Goal: Entertainment & Leisure: Consume media (video, audio)

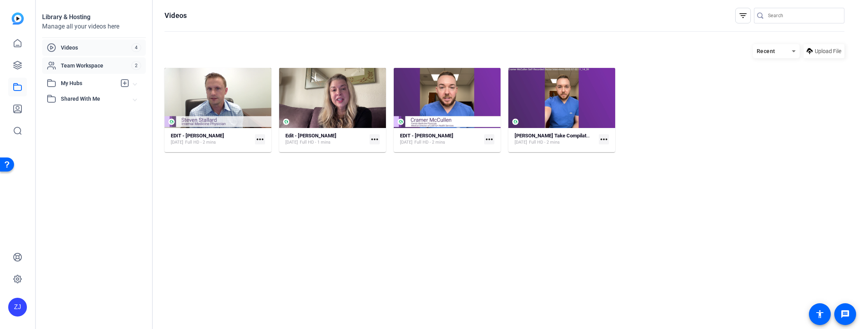
click at [75, 70] on div "Team Workspace 2" at bounding box center [94, 65] width 104 height 16
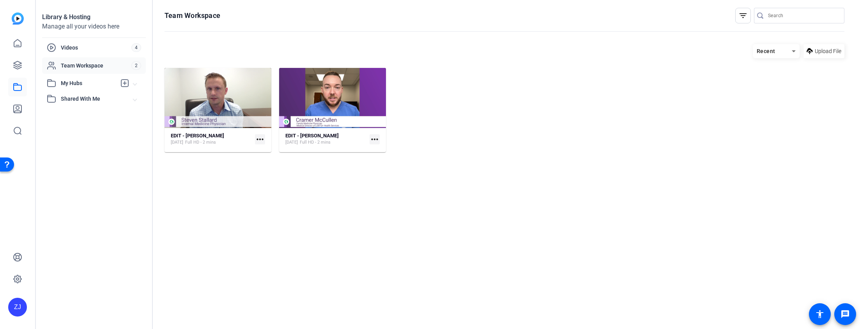
click at [75, 81] on span "My Hubs" at bounding box center [88, 83] width 55 height 8
click at [75, 116] on span "Shared With Me" at bounding box center [97, 116] width 73 height 8
click at [68, 165] on div "Library & Hosting Manage all your videos here Videos 4 Team Workspace 2 My Hubs…" at bounding box center [94, 164] width 117 height 329
click at [20, 65] on icon at bounding box center [17, 64] width 9 height 9
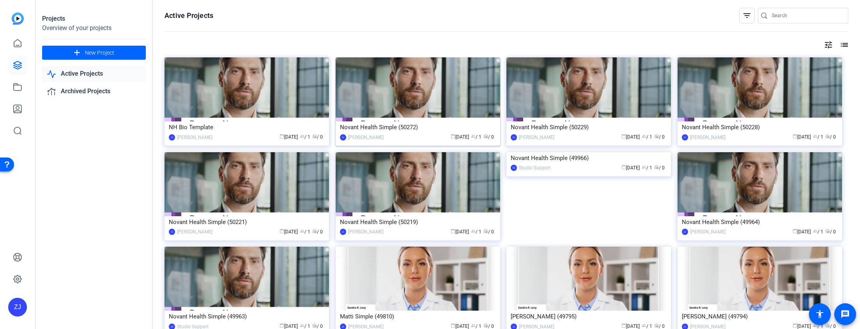
click at [424, 127] on div "Novant Health Simple (50272)" at bounding box center [418, 127] width 156 height 12
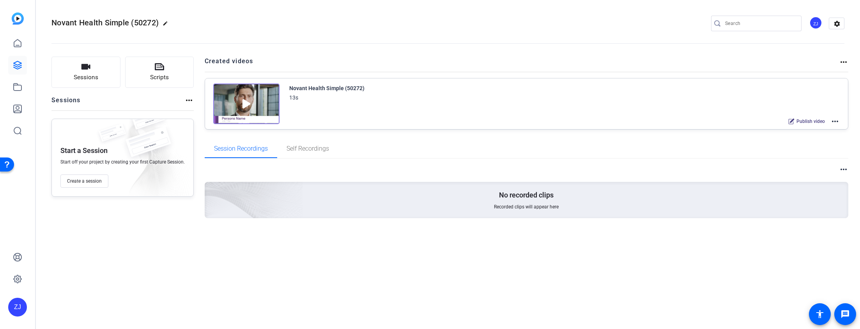
click at [846, 62] on mat-icon "more_horiz" at bounding box center [843, 61] width 9 height 9
click at [757, 60] on div at bounding box center [430, 164] width 860 height 329
click at [837, 120] on mat-icon "more_horiz" at bounding box center [835, 121] width 9 height 9
click at [591, 89] on div at bounding box center [430, 164] width 860 height 329
click at [842, 172] on mat-icon "more_horiz" at bounding box center [843, 169] width 9 height 9
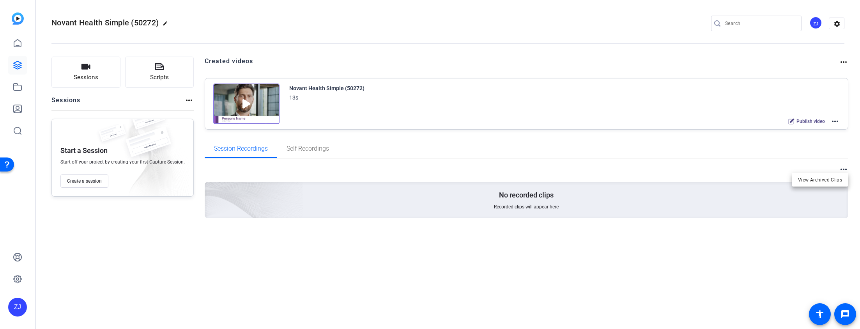
click at [679, 138] on div at bounding box center [430, 164] width 860 height 329
click at [541, 108] on div "Novant Health Simple (50272) 13s Publish video more_horiz" at bounding box center [564, 104] width 551 height 43
click at [169, 22] on mat-icon "edit" at bounding box center [167, 25] width 9 height 9
click at [133, 24] on span "clear" at bounding box center [133, 23] width 9 height 9
click at [834, 23] on mat-icon "settings" at bounding box center [838, 24] width 16 height 12
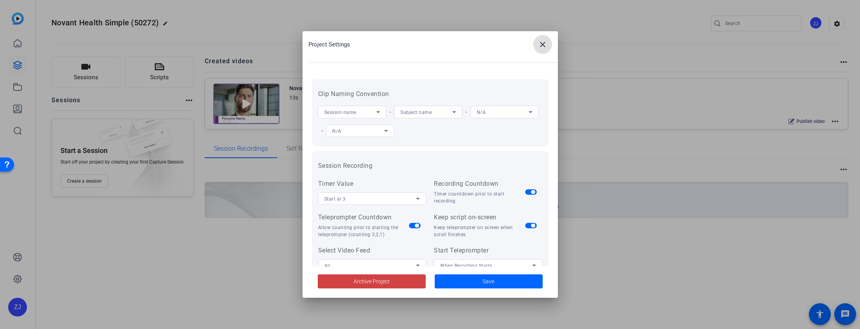
click at [539, 45] on mat-icon "close" at bounding box center [542, 44] width 9 height 9
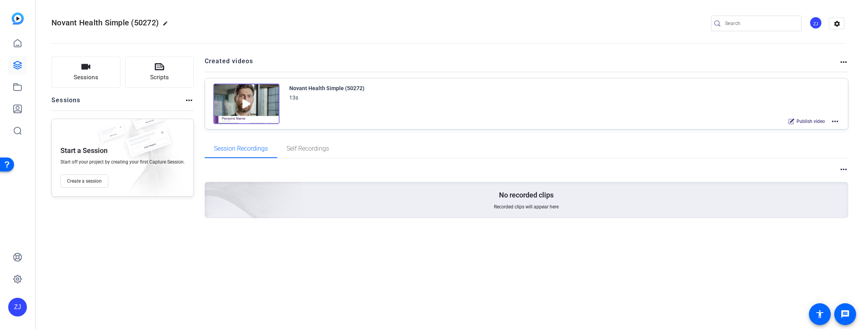
click at [837, 122] on mat-icon "more_horiz" at bounding box center [835, 121] width 9 height 9
click at [717, 144] on div at bounding box center [430, 164] width 860 height 329
click at [15, 44] on icon at bounding box center [17, 43] width 9 height 9
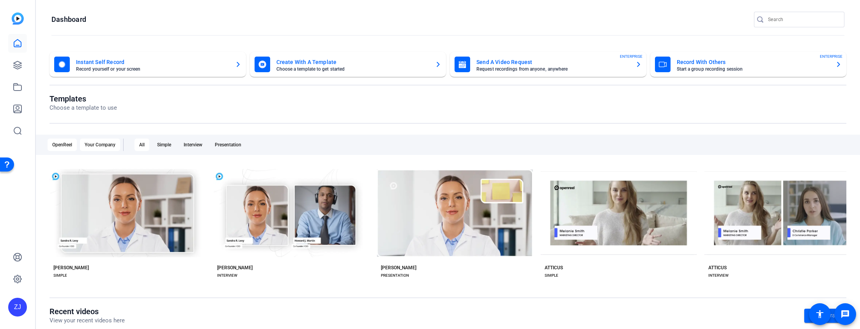
click at [104, 145] on div "Your Company" at bounding box center [100, 144] width 40 height 12
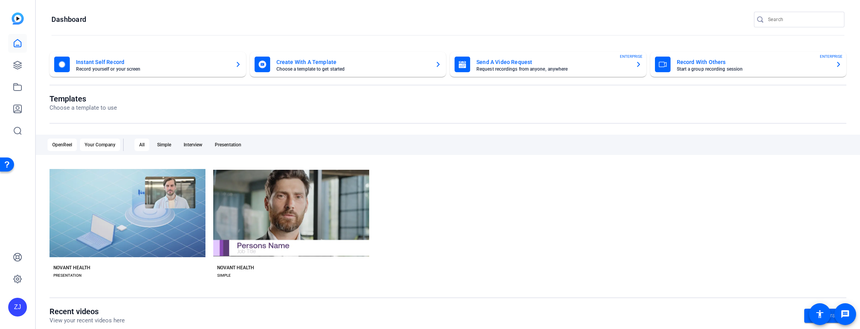
click at [60, 143] on div "OpenReel" at bounding box center [62, 144] width 29 height 12
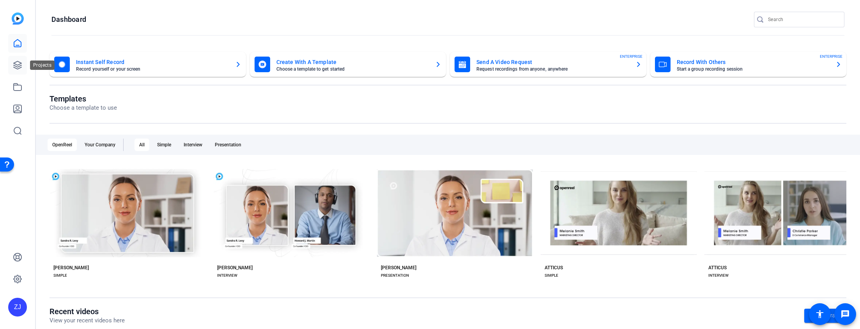
click at [16, 65] on icon at bounding box center [18, 65] width 8 height 8
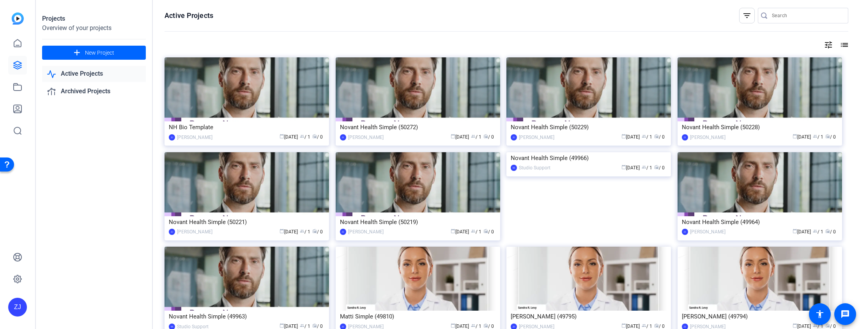
click at [840, 46] on mat-icon "list" at bounding box center [843, 44] width 9 height 9
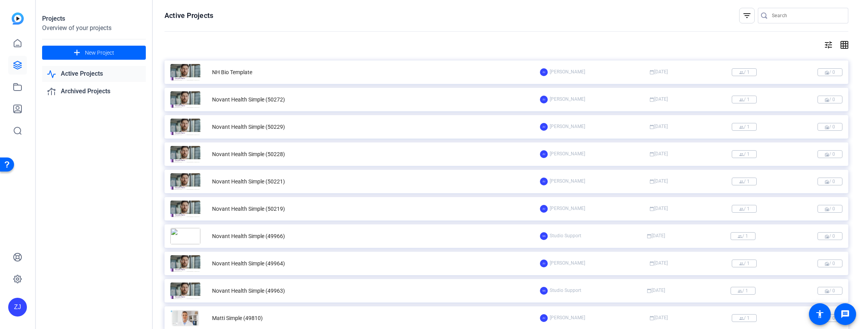
drag, startPoint x: 479, startPoint y: 102, endPoint x: 473, endPoint y: 101, distance: 5.9
click at [473, 101] on div "Novant Health Simple (50272)" at bounding box center [355, 99] width 370 height 16
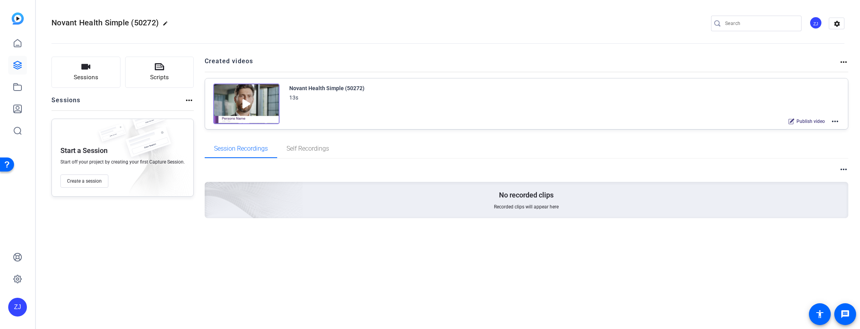
click at [845, 64] on mat-icon "more_horiz" at bounding box center [843, 61] width 9 height 9
click at [844, 62] on div at bounding box center [430, 164] width 860 height 329
click at [837, 122] on mat-icon "more_horiz" at bounding box center [835, 121] width 9 height 9
click at [711, 85] on div at bounding box center [430, 164] width 860 height 329
click at [846, 170] on mat-icon "more_horiz" at bounding box center [843, 169] width 9 height 9
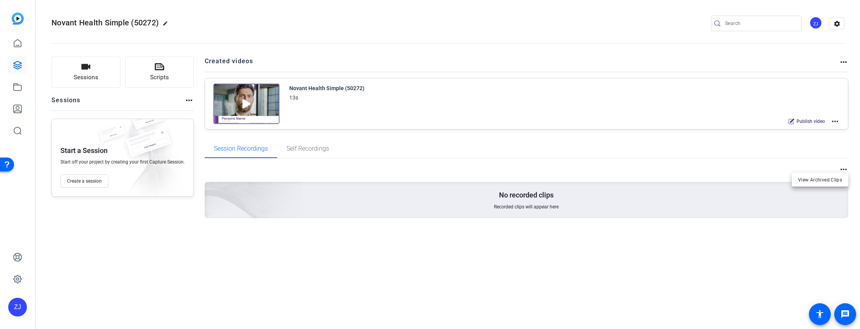
click at [707, 142] on div at bounding box center [430, 164] width 860 height 329
click at [11, 86] on link at bounding box center [17, 87] width 19 height 19
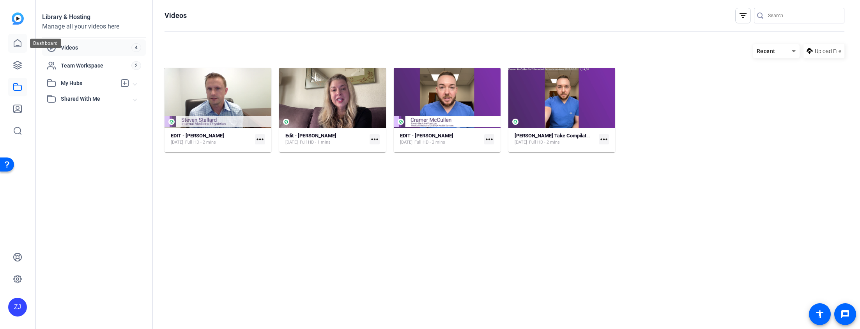
click at [19, 46] on icon at bounding box center [17, 42] width 7 height 7
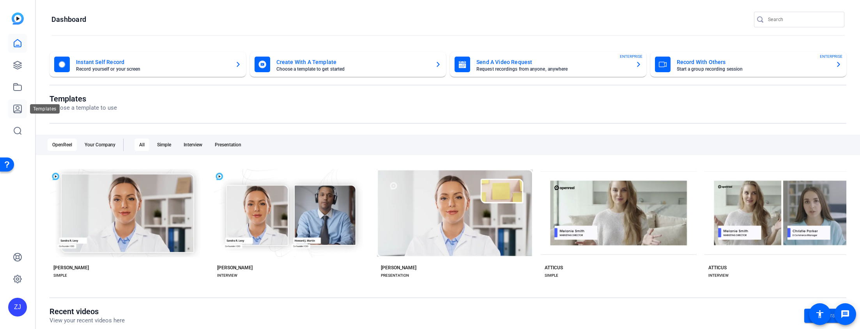
click at [18, 110] on icon at bounding box center [18, 109] width 8 height 8
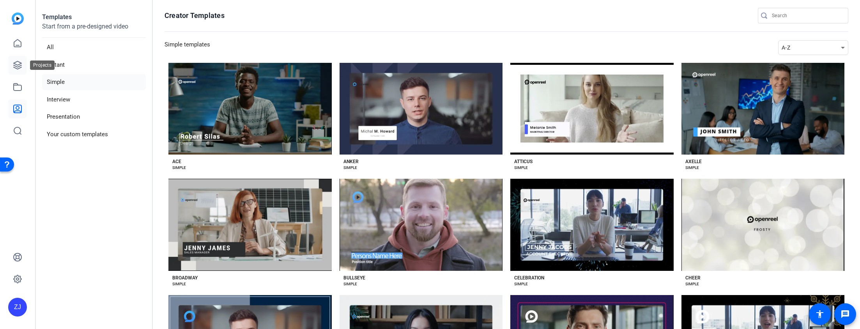
click at [19, 61] on icon at bounding box center [17, 64] width 9 height 9
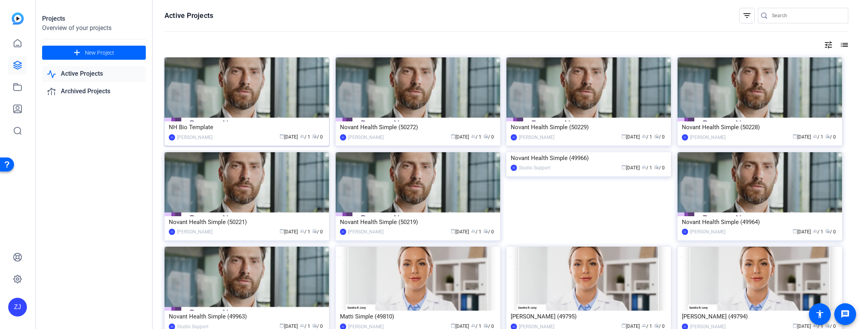
click at [241, 120] on img at bounding box center [247, 89] width 165 height 64
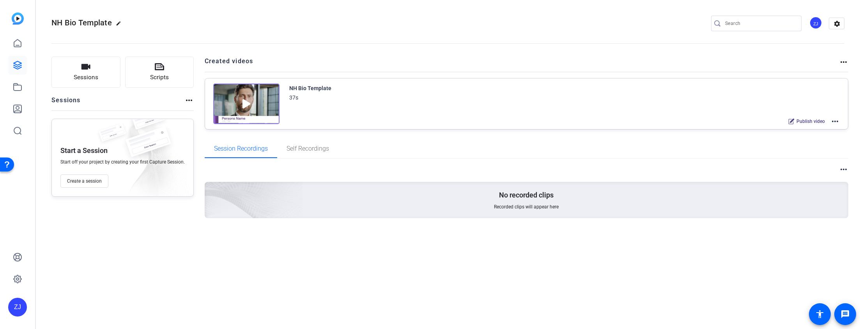
click at [652, 153] on div "Session Recordings Self Recordings" at bounding box center [527, 148] width 644 height 19
click at [838, 121] on mat-icon "more_horiz" at bounding box center [835, 121] width 9 height 9
click at [824, 129] on span "Edit in Creator" at bounding box center [807, 130] width 54 height 9
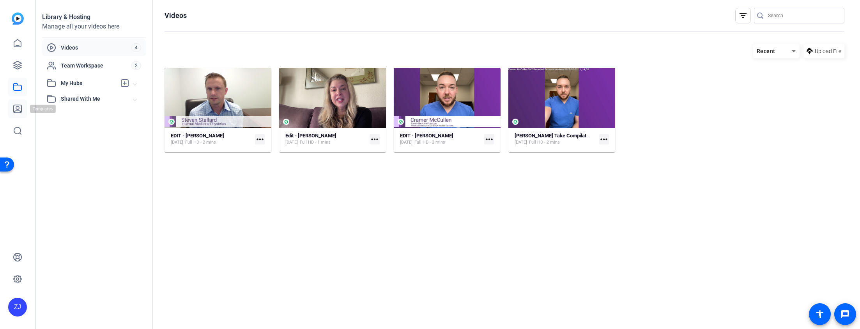
click at [18, 105] on icon at bounding box center [18, 109] width 8 height 8
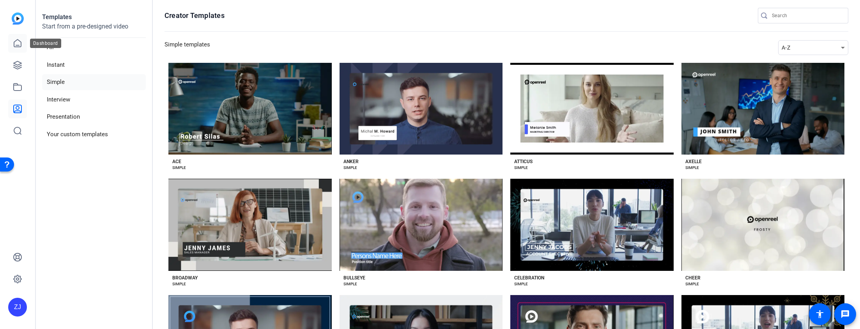
click at [23, 50] on link at bounding box center [17, 43] width 19 height 19
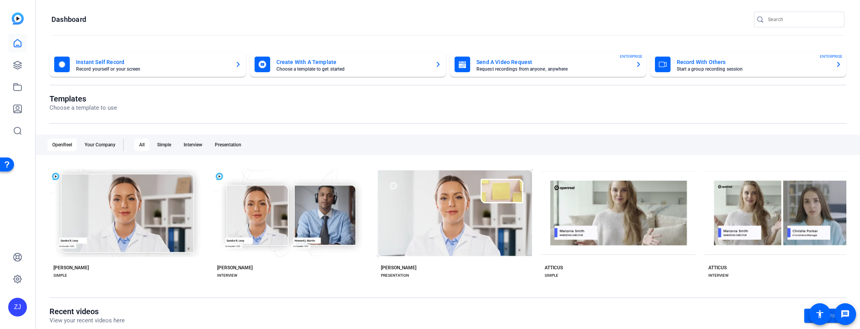
click at [21, 46] on icon at bounding box center [17, 43] width 9 height 9
click at [19, 62] on icon at bounding box center [18, 65] width 8 height 8
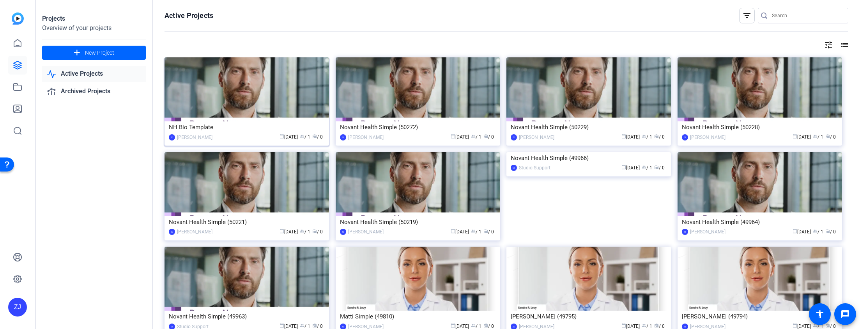
click at [239, 98] on img at bounding box center [247, 89] width 165 height 64
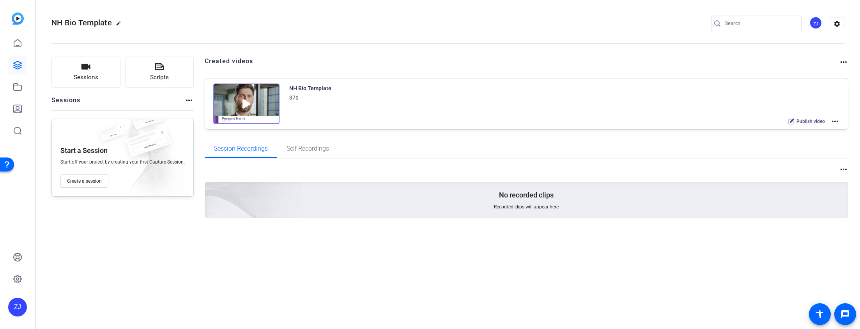
click at [834, 121] on mat-icon "more_horiz" at bounding box center [835, 121] width 9 height 9
click at [814, 130] on span "Edit in Creator" at bounding box center [807, 130] width 54 height 9
click at [843, 62] on mat-icon "more_horiz" at bounding box center [843, 61] width 9 height 9
click at [836, 121] on div at bounding box center [430, 164] width 860 height 329
click at [836, 121] on mat-icon "more_horiz" at bounding box center [835, 121] width 9 height 9
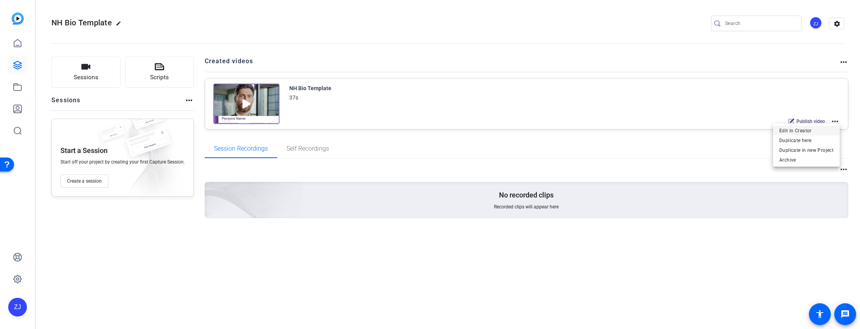
click at [809, 131] on span "Edit in Creator" at bounding box center [807, 130] width 54 height 9
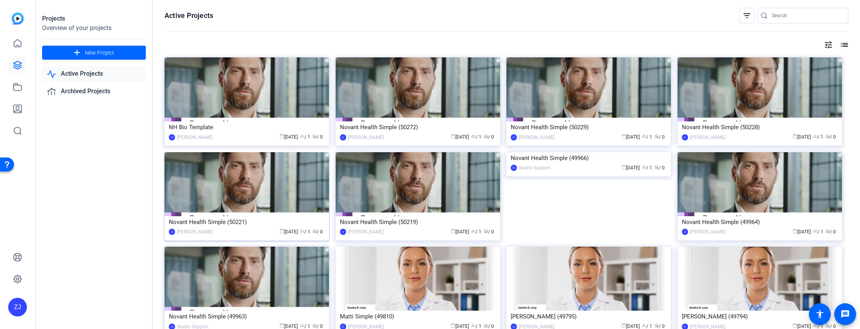
scroll to position [54, 0]
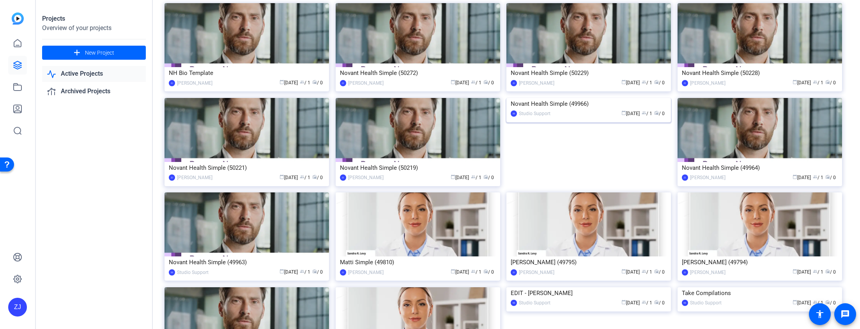
click at [561, 98] on img at bounding box center [589, 98] width 165 height 0
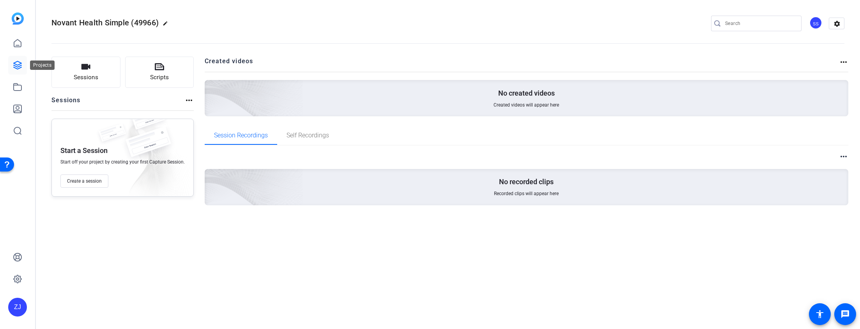
click at [17, 63] on icon at bounding box center [17, 64] width 9 height 9
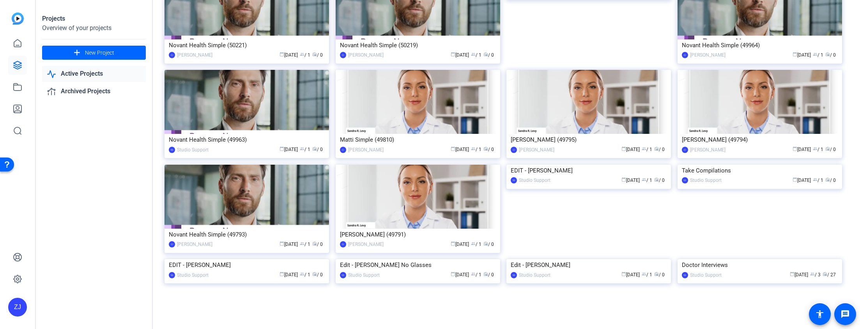
scroll to position [241, 0]
click at [571, 165] on img at bounding box center [589, 165] width 165 height 0
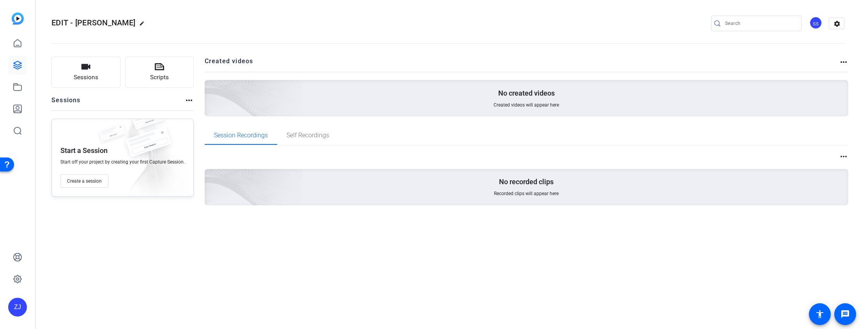
click at [843, 62] on mat-icon "more_horiz" at bounding box center [843, 61] width 9 height 9
click at [667, 64] on div at bounding box center [430, 164] width 860 height 329
click at [843, 60] on mat-icon "more_horiz" at bounding box center [843, 61] width 9 height 9
click at [829, 73] on span "View Archived Projects" at bounding box center [816, 73] width 51 height 9
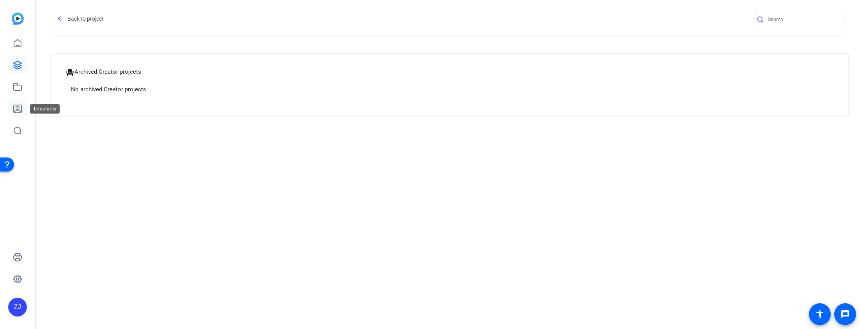
click at [21, 114] on link at bounding box center [17, 108] width 19 height 19
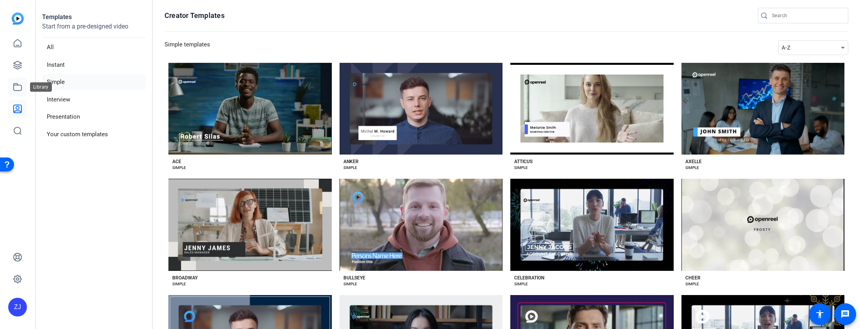
click at [16, 86] on icon at bounding box center [17, 86] width 9 height 9
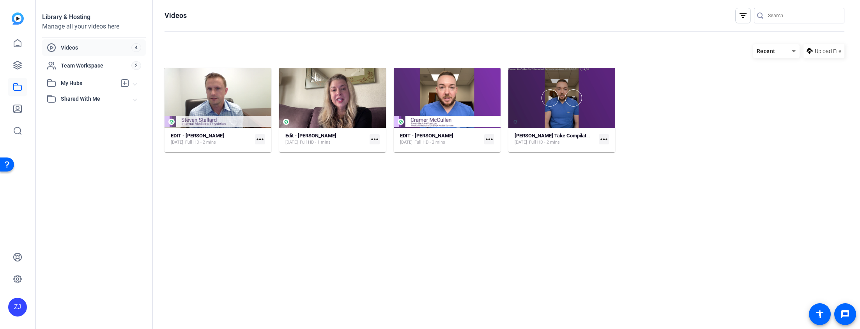
click at [552, 117] on div at bounding box center [562, 98] width 107 height 60
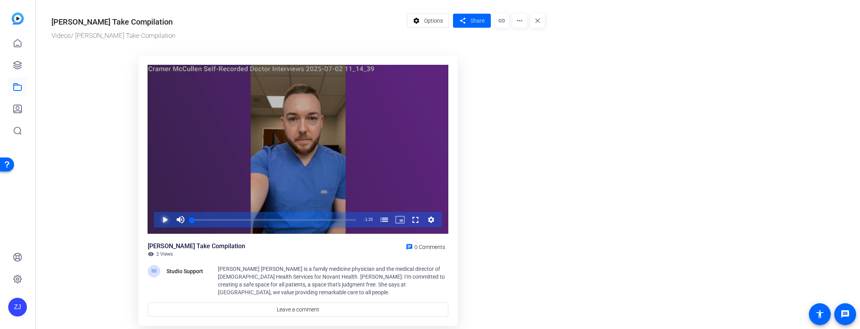
click at [157, 222] on span "Video Player" at bounding box center [157, 220] width 0 height 16
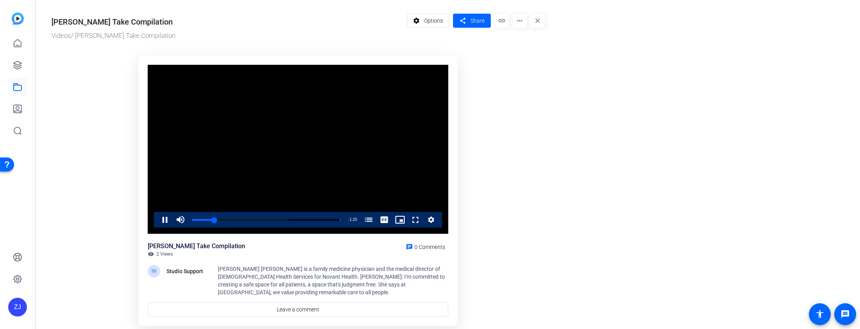
click at [84, 150] on ktd-grid "Video Player is loading. Play Video Pause Mute Current Time 0:13 / Duration 1:3…" at bounding box center [297, 191] width 493 height 281
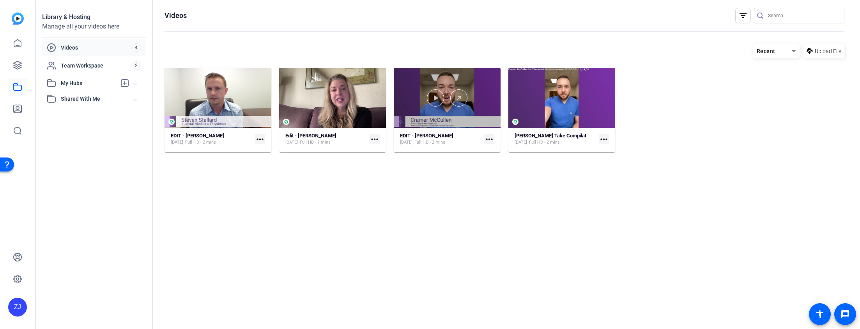
click at [449, 115] on div at bounding box center [447, 98] width 107 height 60
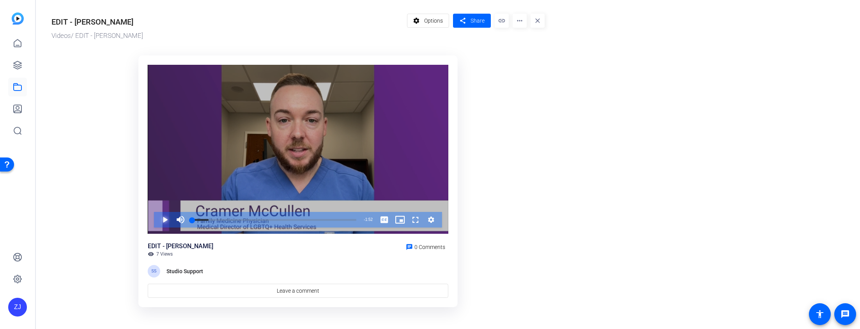
drag, startPoint x: 162, startPoint y: 222, endPoint x: 155, endPoint y: 222, distance: 7.4
click at [157, 222] on span "Video Player" at bounding box center [157, 220] width 0 height 16
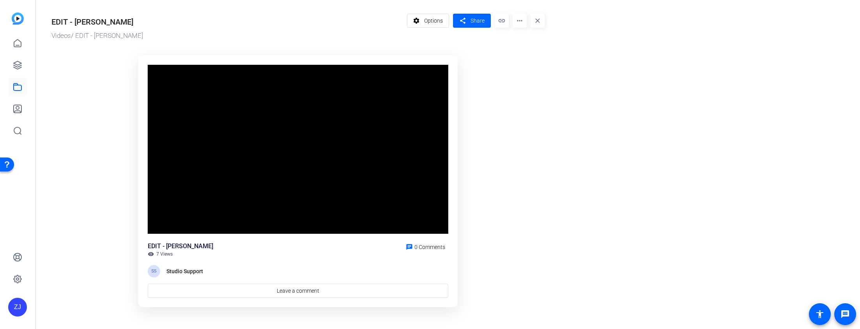
click at [157, 212] on button "Pause" at bounding box center [165, 220] width 16 height 16
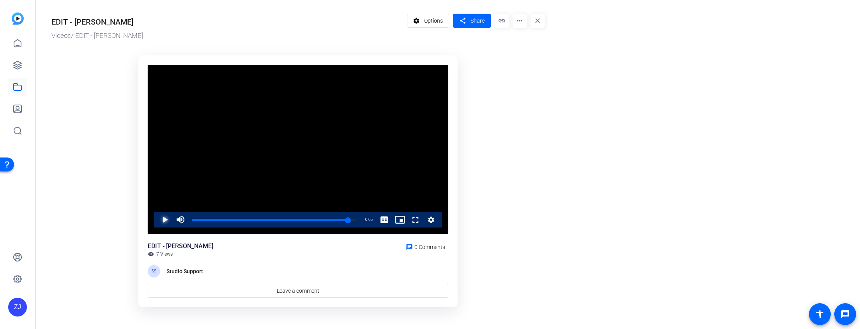
drag, startPoint x: 212, startPoint y: 218, endPoint x: 349, endPoint y: 235, distance: 138.0
click at [349, 235] on div "Video Player is loading. Play Video Play Mute Current Time 1:47 / Duration 1:52…" at bounding box center [297, 181] width 319 height 252
click at [157, 219] on span "Video Player" at bounding box center [157, 220] width 0 height 16
click at [348, 221] on div "1:47" at bounding box center [270, 220] width 156 height 2
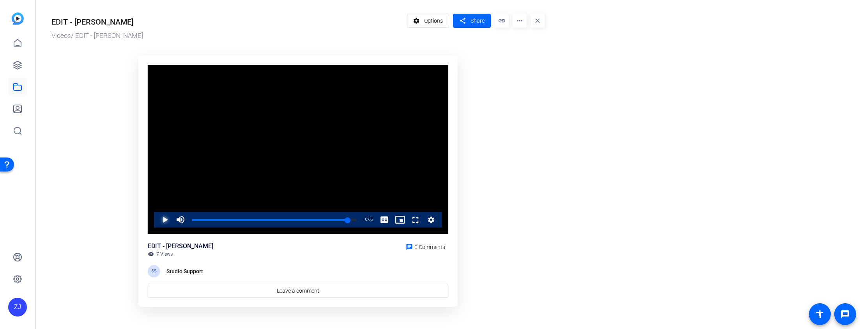
click at [157, 222] on span "Video Player" at bounding box center [157, 220] width 0 height 16
